Goal: Contribute content

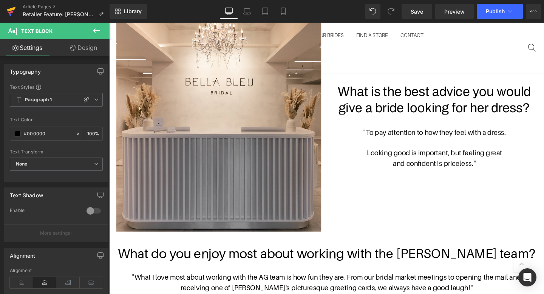
click at [16, 10] on link at bounding box center [11, 11] width 23 height 23
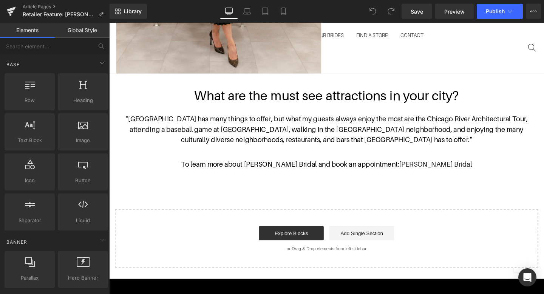
scroll to position [1060, 0]
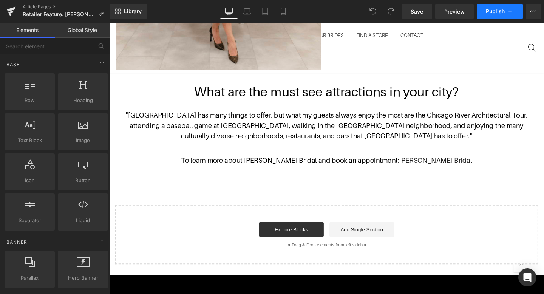
click at [493, 8] on span "Publish" at bounding box center [494, 11] width 19 height 6
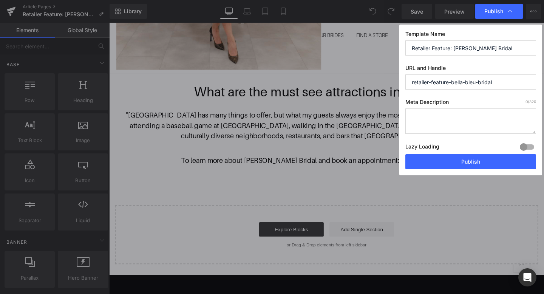
click at [451, 116] on textarea at bounding box center [470, 120] width 131 height 25
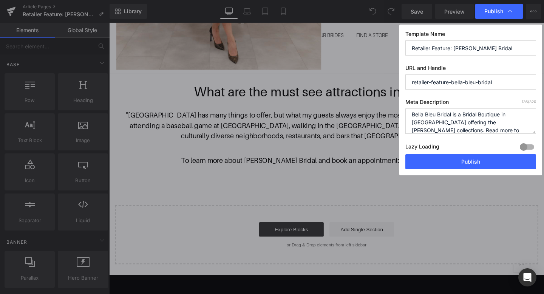
scroll to position [11, 0]
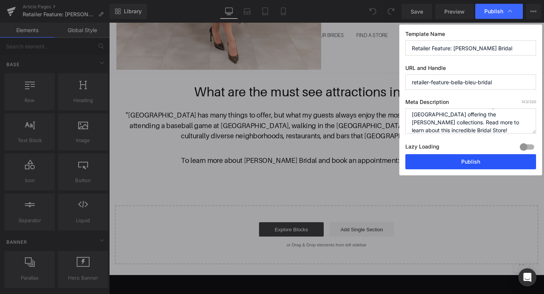
type textarea "Bella Bleu Bridal is a Bridal Boutique in Chicago offering the Antonio Gual col…"
click at [516, 162] on button "Publish" at bounding box center [470, 161] width 131 height 15
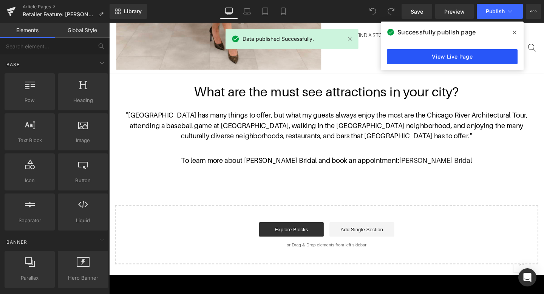
click at [470, 54] on link "View Live Page" at bounding box center [452, 56] width 131 height 15
